Goal: Book appointment/travel/reservation

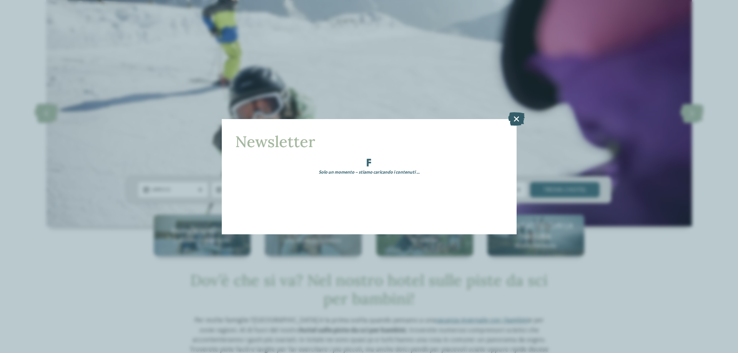
click at [516, 118] on icon at bounding box center [516, 118] width 17 height 13
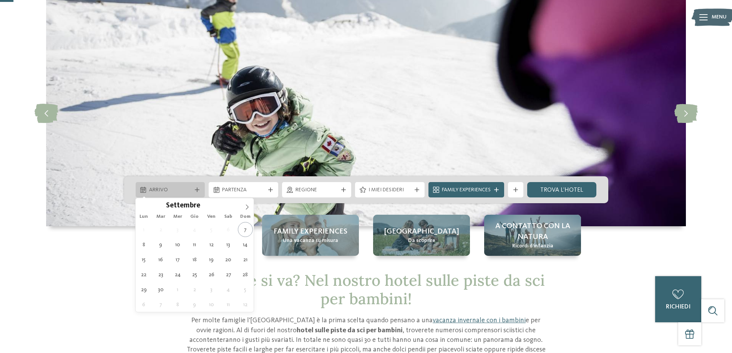
click at [198, 190] on icon at bounding box center [197, 190] width 5 height 5
click at [246, 206] on icon at bounding box center [246, 206] width 5 height 5
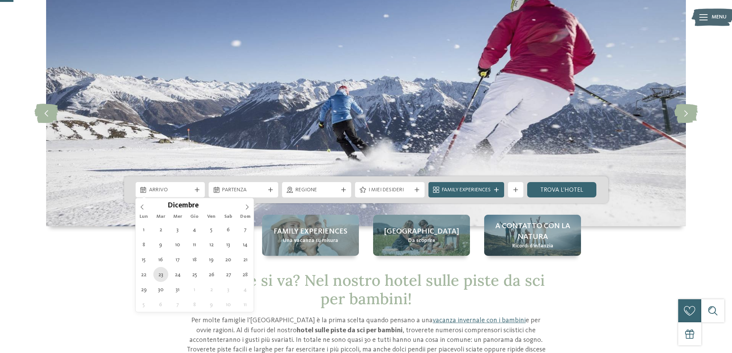
type div "[DATE]"
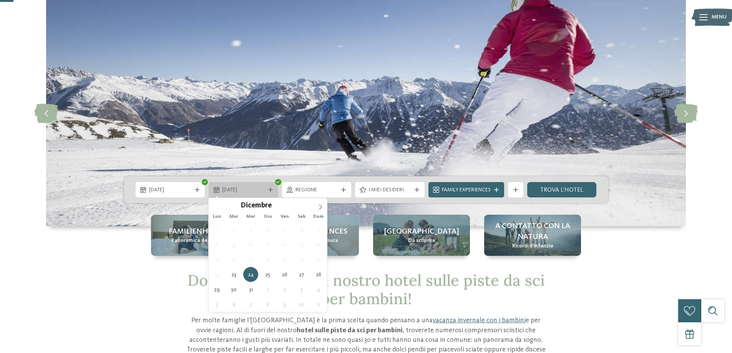
click at [269, 190] on icon at bounding box center [270, 190] width 5 height 5
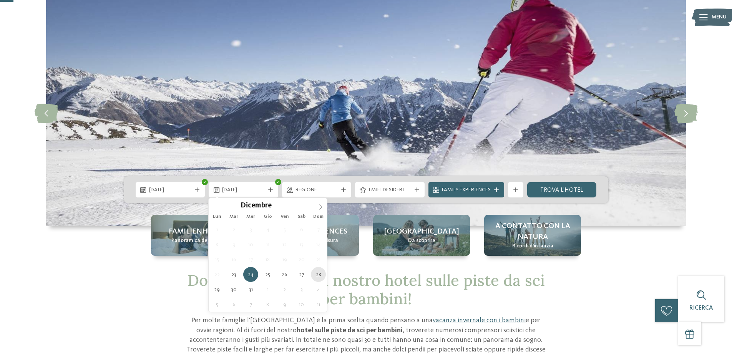
type div "[DATE]"
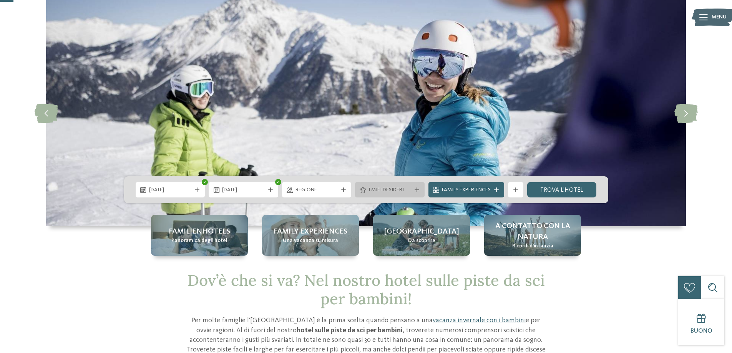
click at [417, 192] on icon at bounding box center [417, 190] width 5 height 5
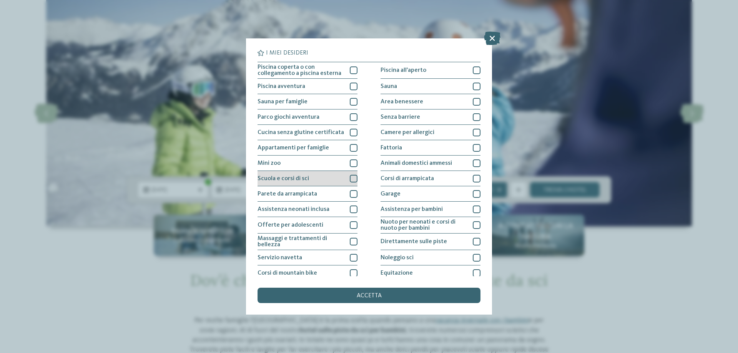
click at [351, 180] on div at bounding box center [354, 179] width 8 height 8
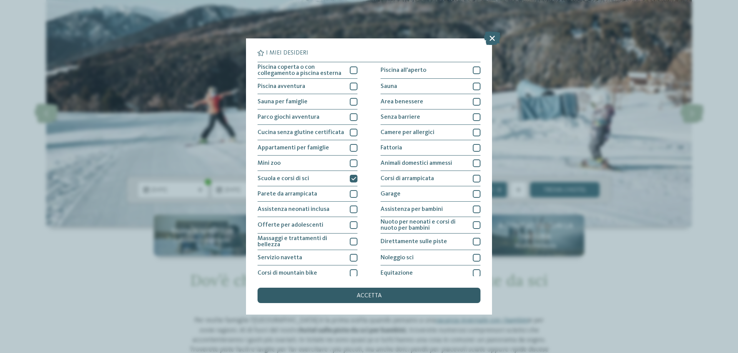
click at [371, 291] on div "accetta" at bounding box center [368, 295] width 223 height 15
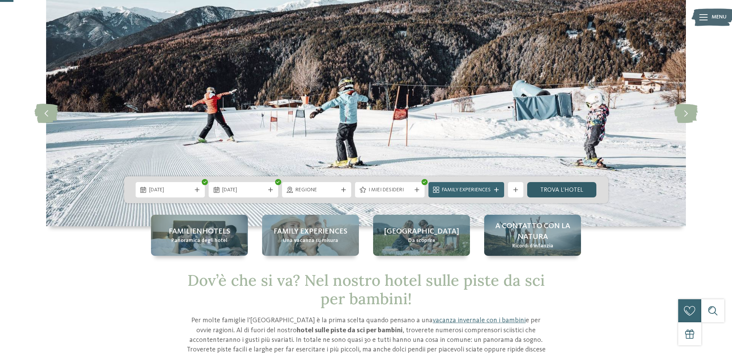
click at [545, 187] on link "trova l’hotel" at bounding box center [562, 189] width 70 height 15
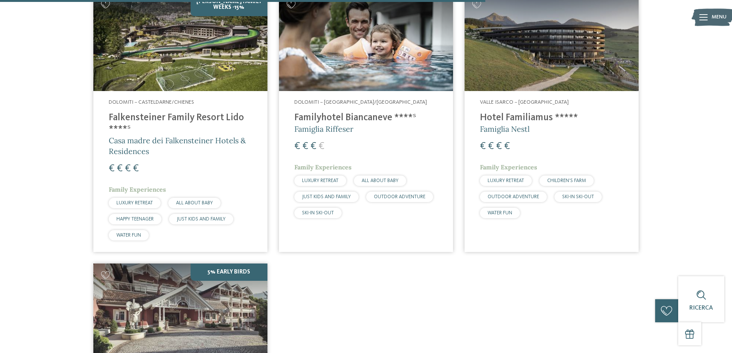
scroll to position [1059, 0]
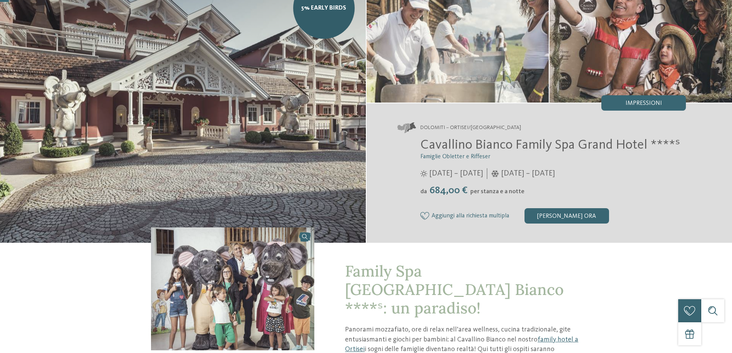
scroll to position [77, 0]
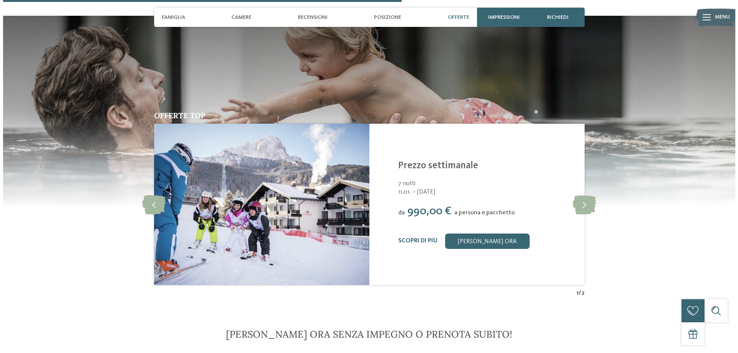
scroll to position [1153, 0]
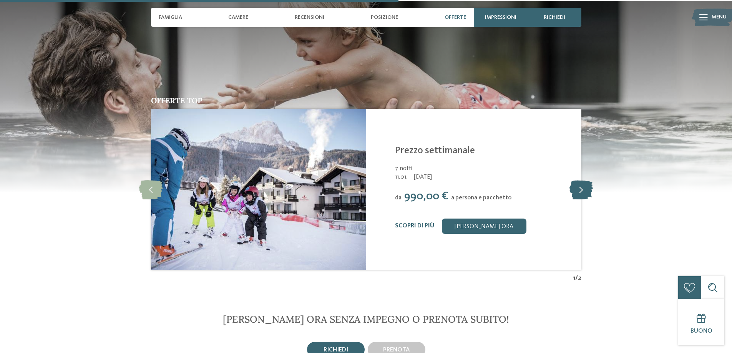
click at [585, 189] on icon at bounding box center [581, 189] width 23 height 19
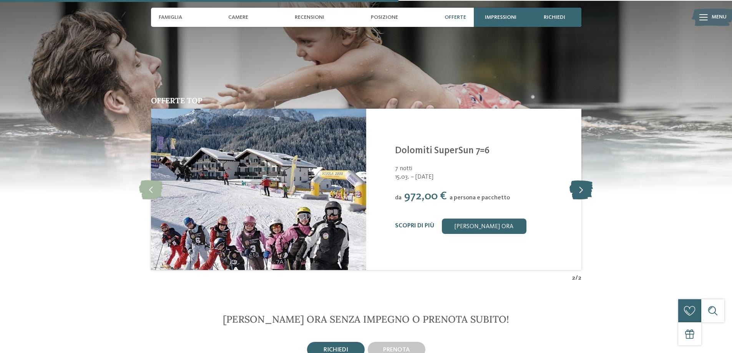
click at [585, 189] on icon at bounding box center [581, 189] width 23 height 19
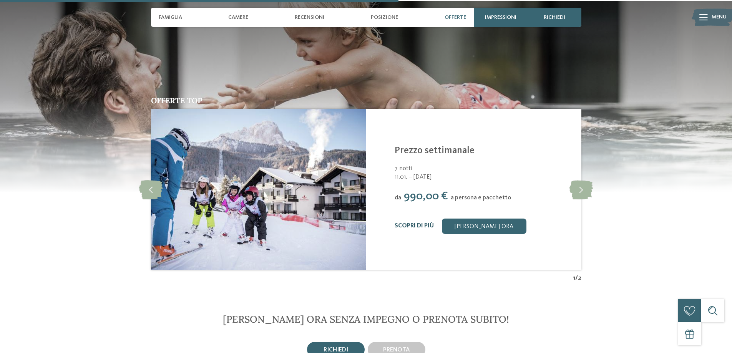
click at [400, 223] on link "Scopri di più" at bounding box center [414, 226] width 39 height 6
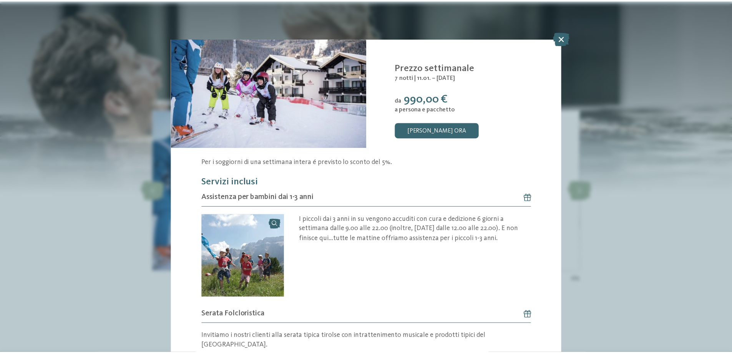
scroll to position [65, 0]
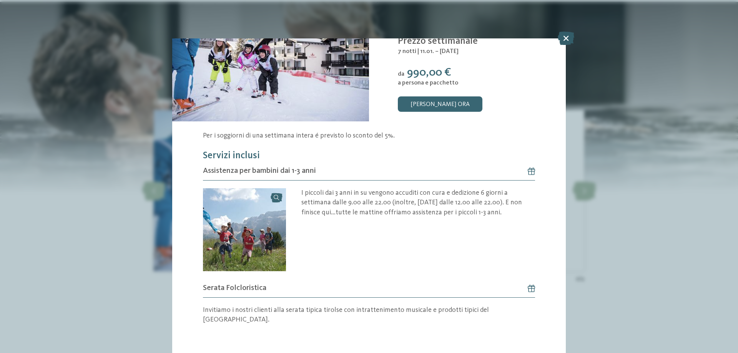
click at [566, 39] on icon at bounding box center [566, 38] width 17 height 13
